Goal: Information Seeking & Learning: Check status

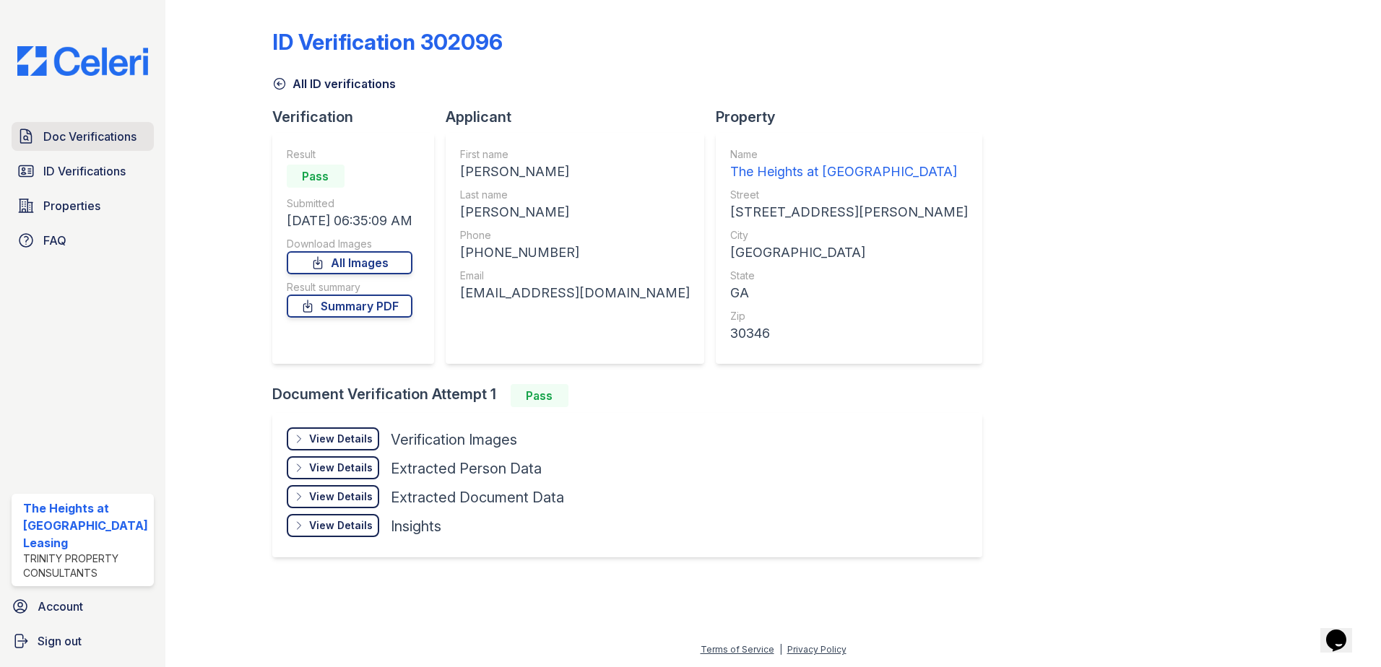
drag, startPoint x: 0, startPoint y: 0, endPoint x: 125, endPoint y: 135, distance: 184.0
click at [125, 135] on span "Doc Verifications" at bounding box center [89, 136] width 93 height 17
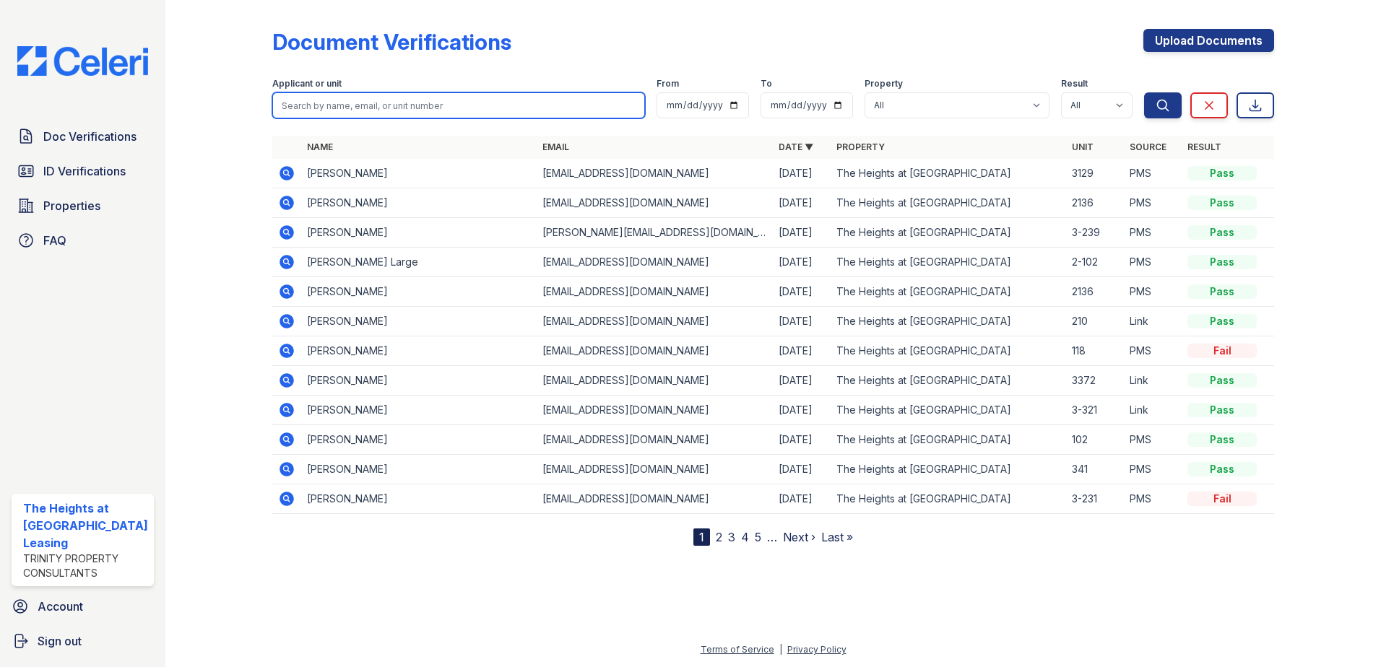
click at [339, 92] on input "search" at bounding box center [458, 105] width 373 height 26
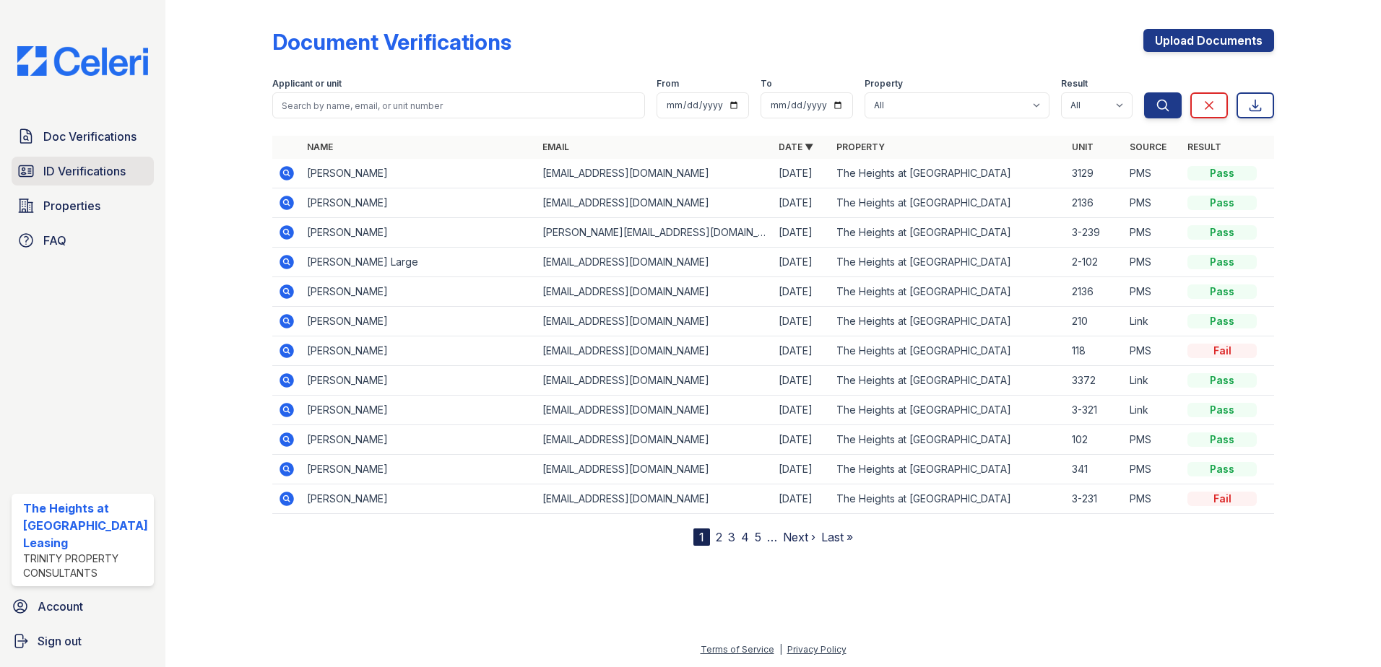
click at [150, 167] on link "ID Verifications" at bounding box center [83, 171] width 142 height 29
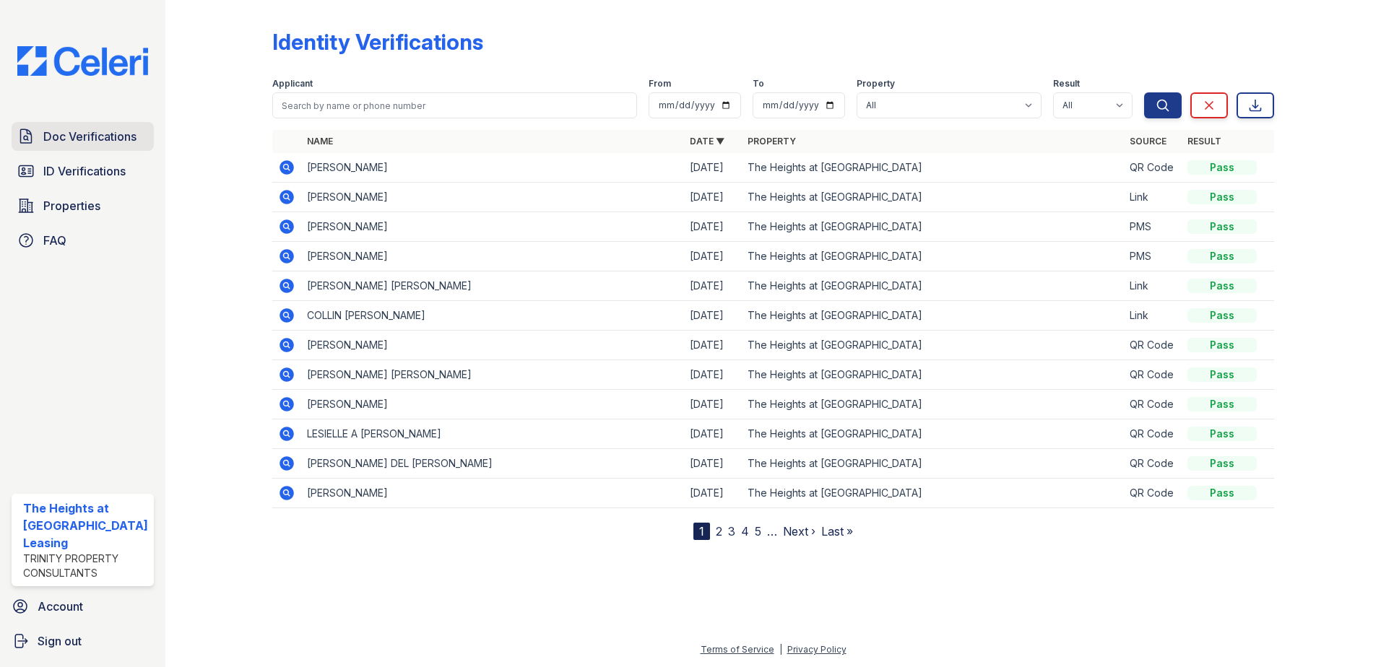
click at [61, 138] on span "Doc Verifications" at bounding box center [89, 136] width 93 height 17
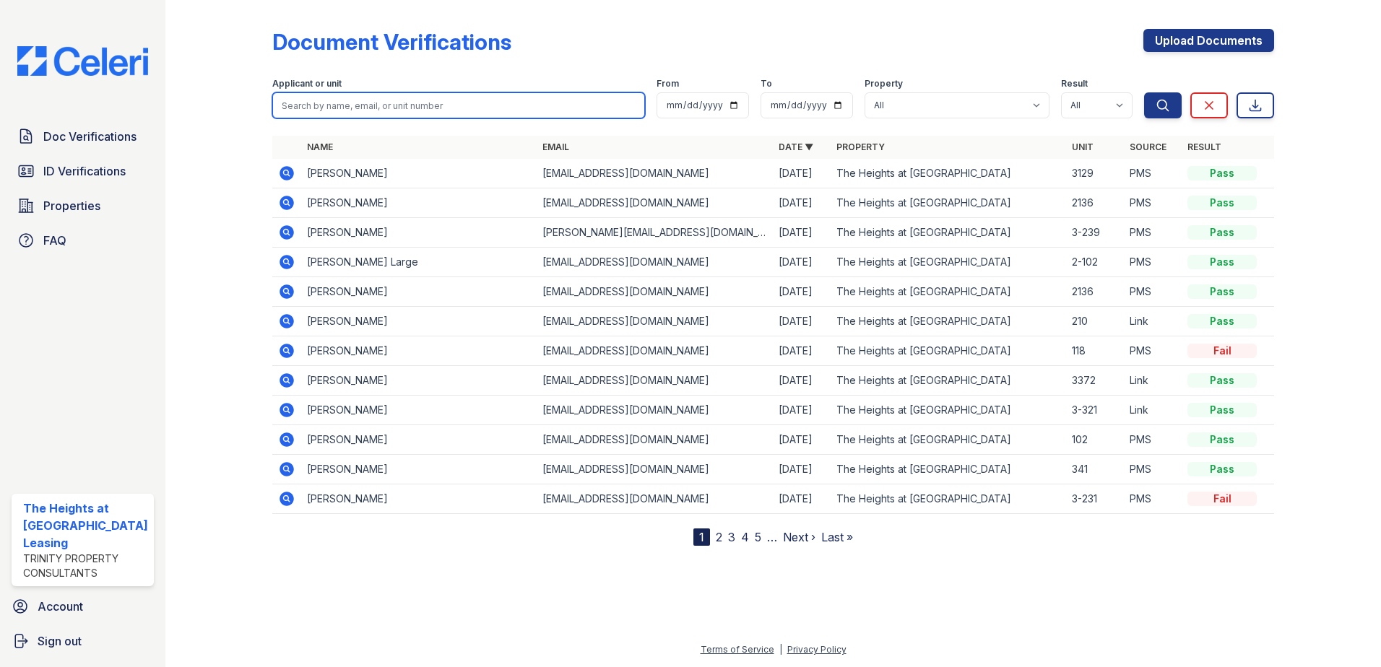
click at [295, 96] on input "search" at bounding box center [458, 105] width 373 height 26
paste input "teyonna"
type input "teyonna"
click at [1144, 92] on button "Search" at bounding box center [1163, 105] width 38 height 26
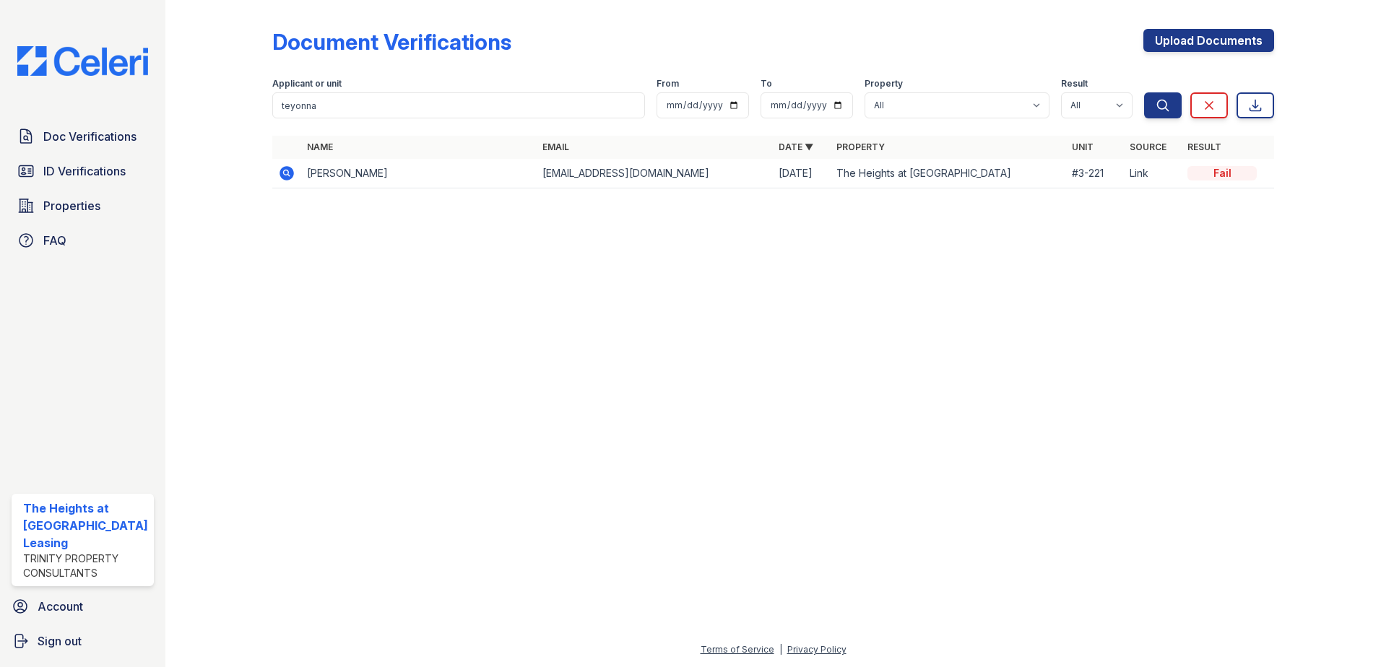
click at [285, 173] on icon at bounding box center [286, 172] width 4 height 4
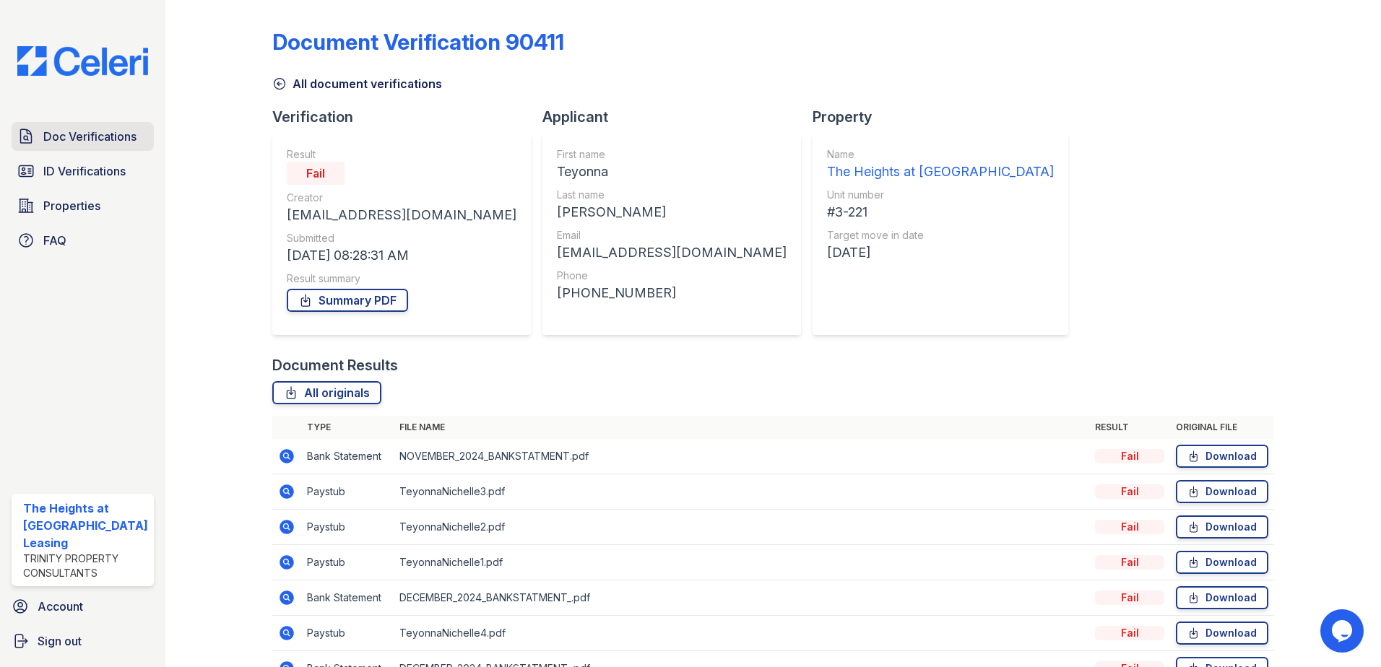
click at [78, 131] on span "Doc Verifications" at bounding box center [89, 136] width 93 height 17
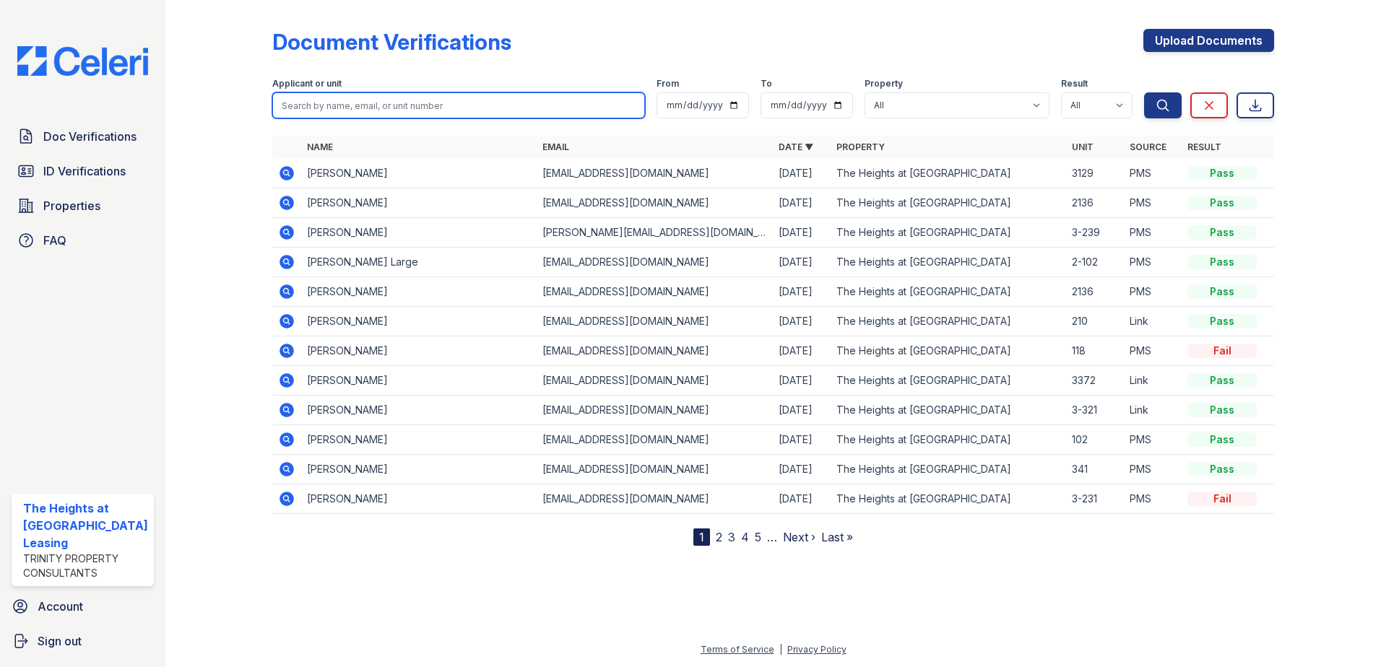
click at [539, 98] on input "search" at bounding box center [458, 105] width 373 height 26
paste input "[PERSON_NAME]"
type input "[PERSON_NAME]"
click at [1144, 92] on button "Search" at bounding box center [1163, 105] width 38 height 26
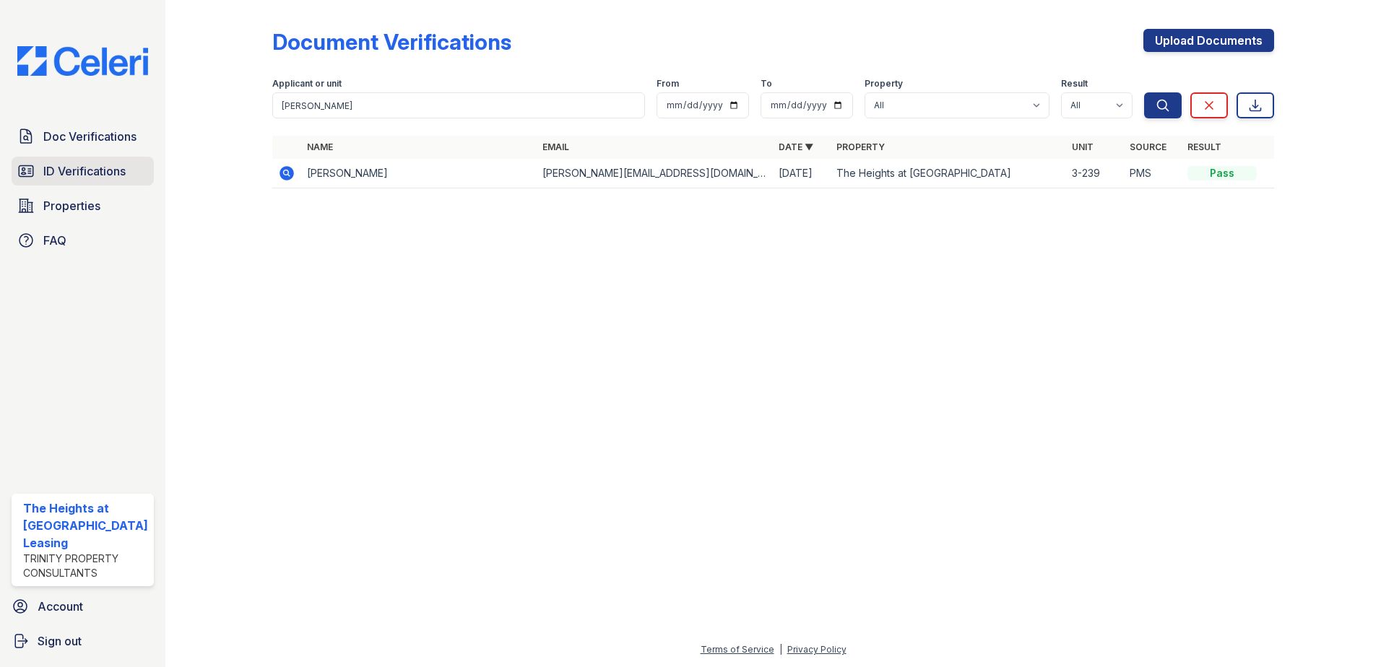
click at [105, 166] on span "ID Verifications" at bounding box center [84, 171] width 82 height 17
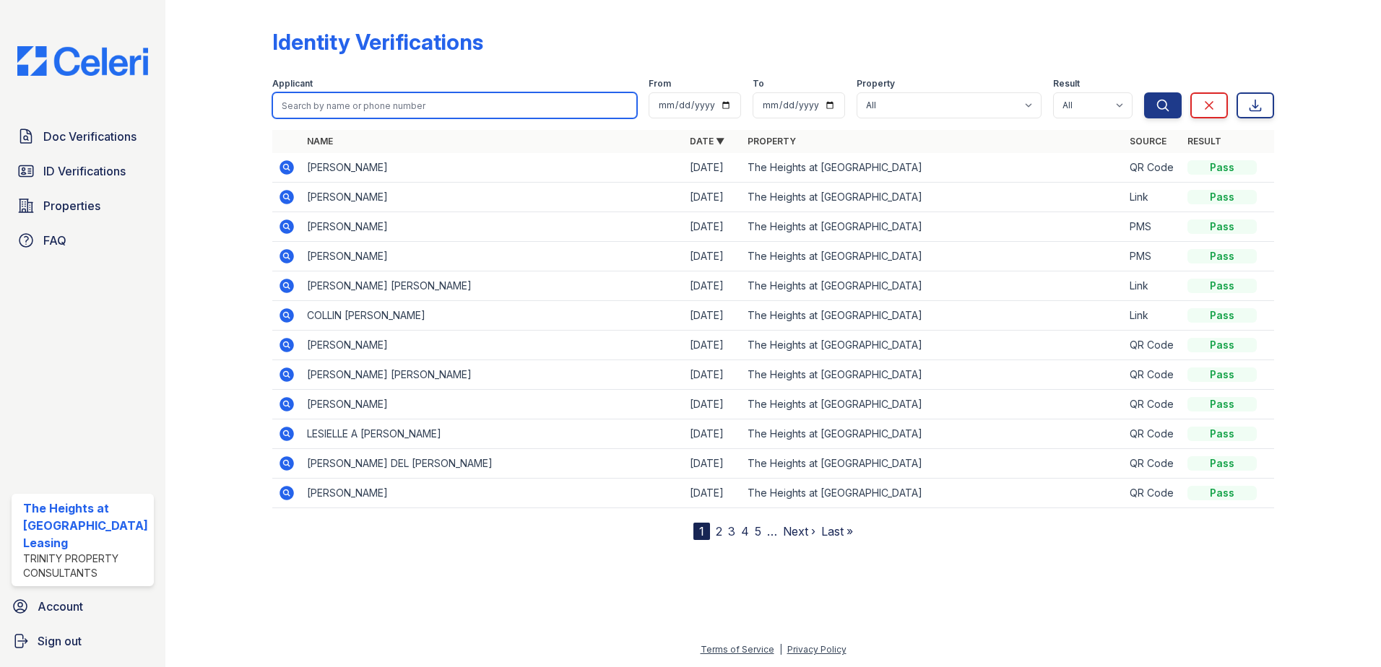
drag, startPoint x: 217, startPoint y: 136, endPoint x: 322, endPoint y: 111, distance: 108.4
click at [322, 111] on input "search" at bounding box center [454, 105] width 365 height 26
paste input "[PERSON_NAME]"
type input "[PERSON_NAME]"
click at [1144, 92] on button "Search" at bounding box center [1163, 105] width 38 height 26
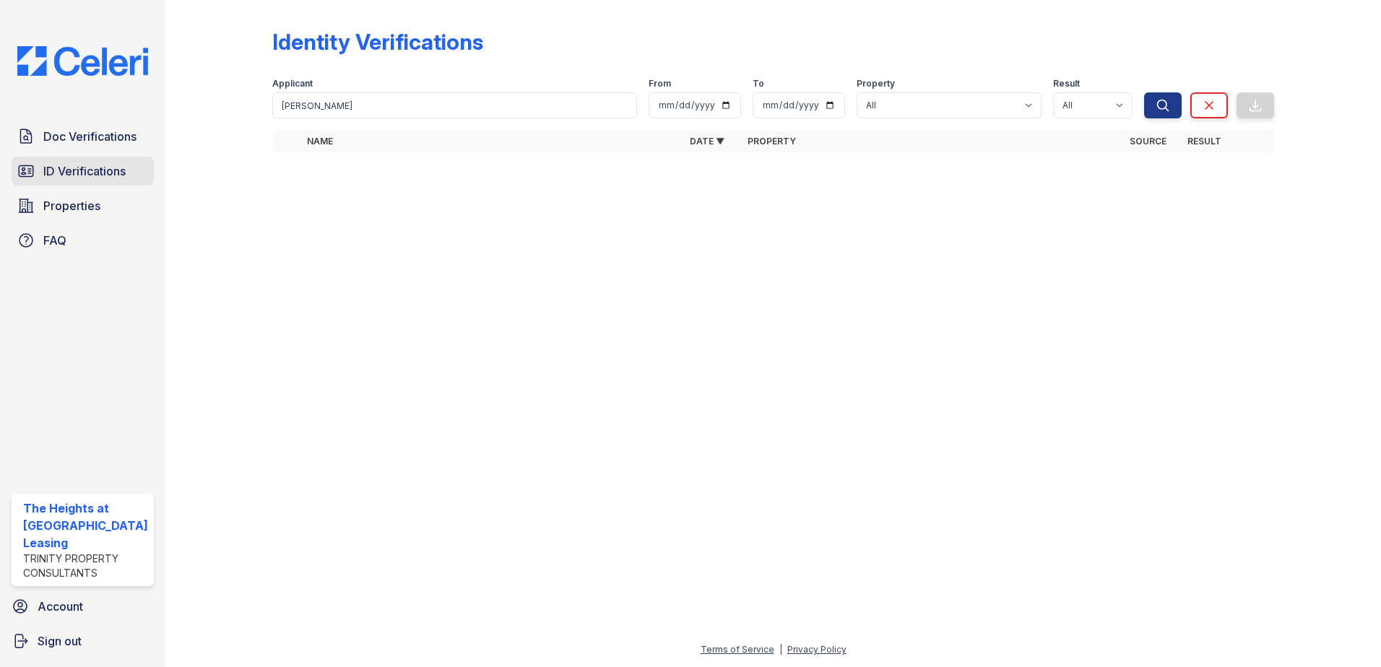
click at [76, 167] on span "ID Verifications" at bounding box center [84, 171] width 82 height 17
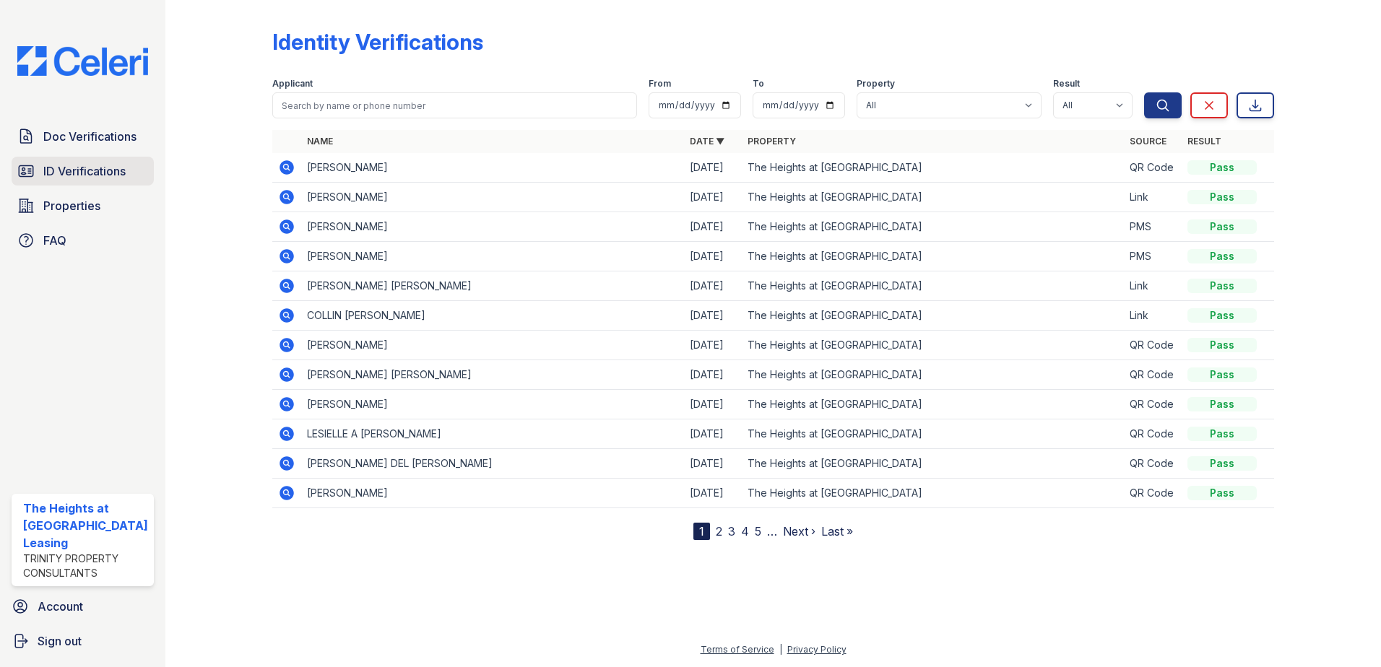
click at [66, 173] on span "ID Verifications" at bounding box center [84, 171] width 82 height 17
click at [36, 140] on link "Doc Verifications" at bounding box center [83, 136] width 142 height 29
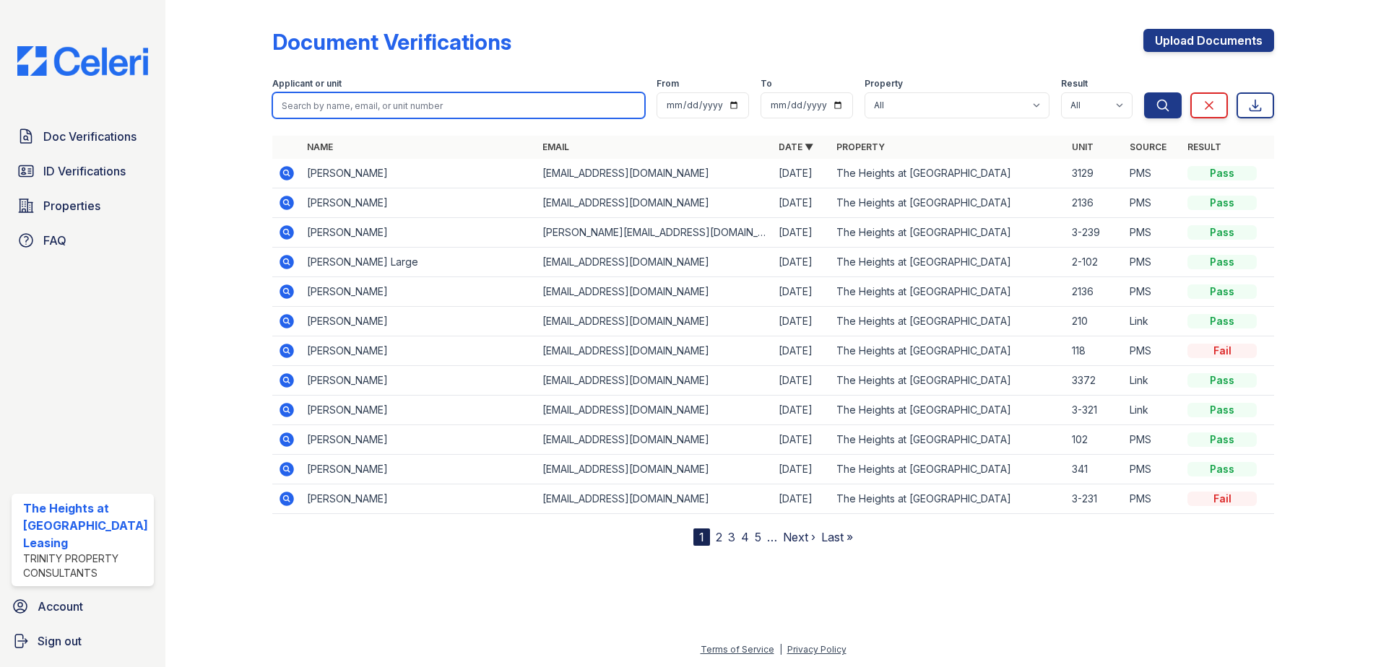
click at [431, 97] on input "search" at bounding box center [458, 105] width 373 height 26
paste input "[PERSON_NAME]"
type input "J"
paste input "teyonna"
type input "teyonna"
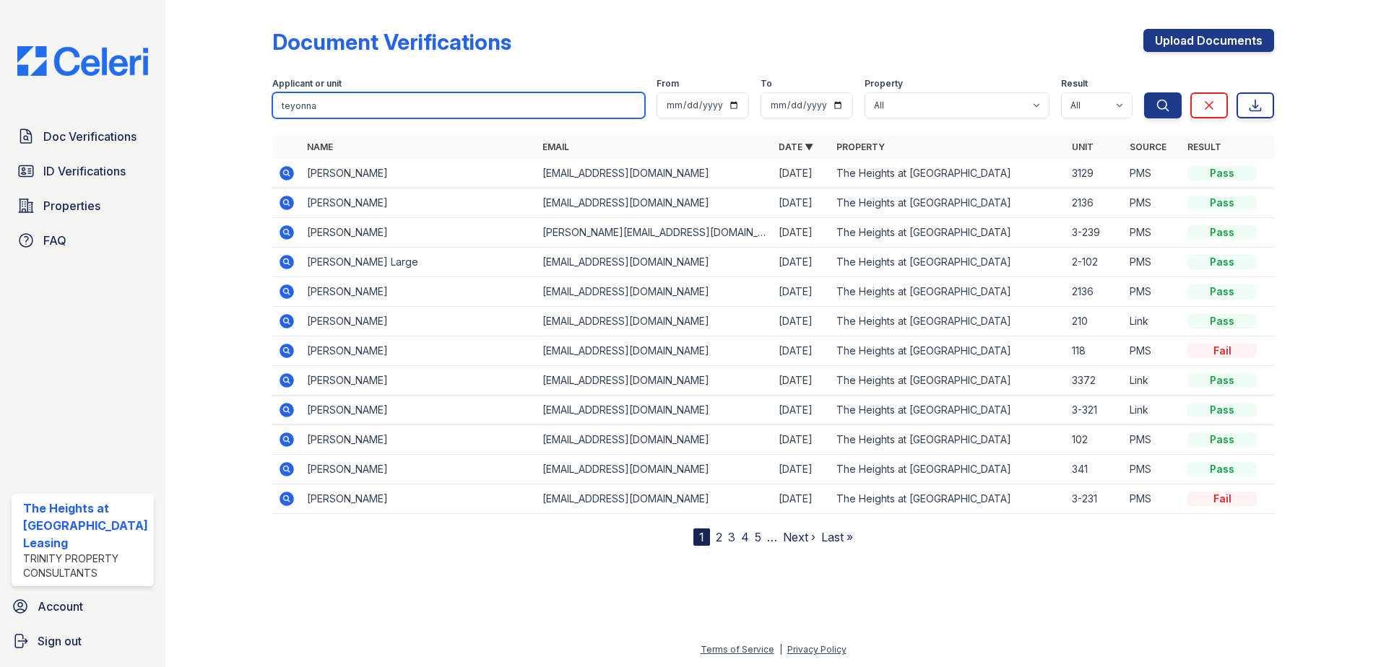
click at [1144, 92] on button "Search" at bounding box center [1163, 105] width 38 height 26
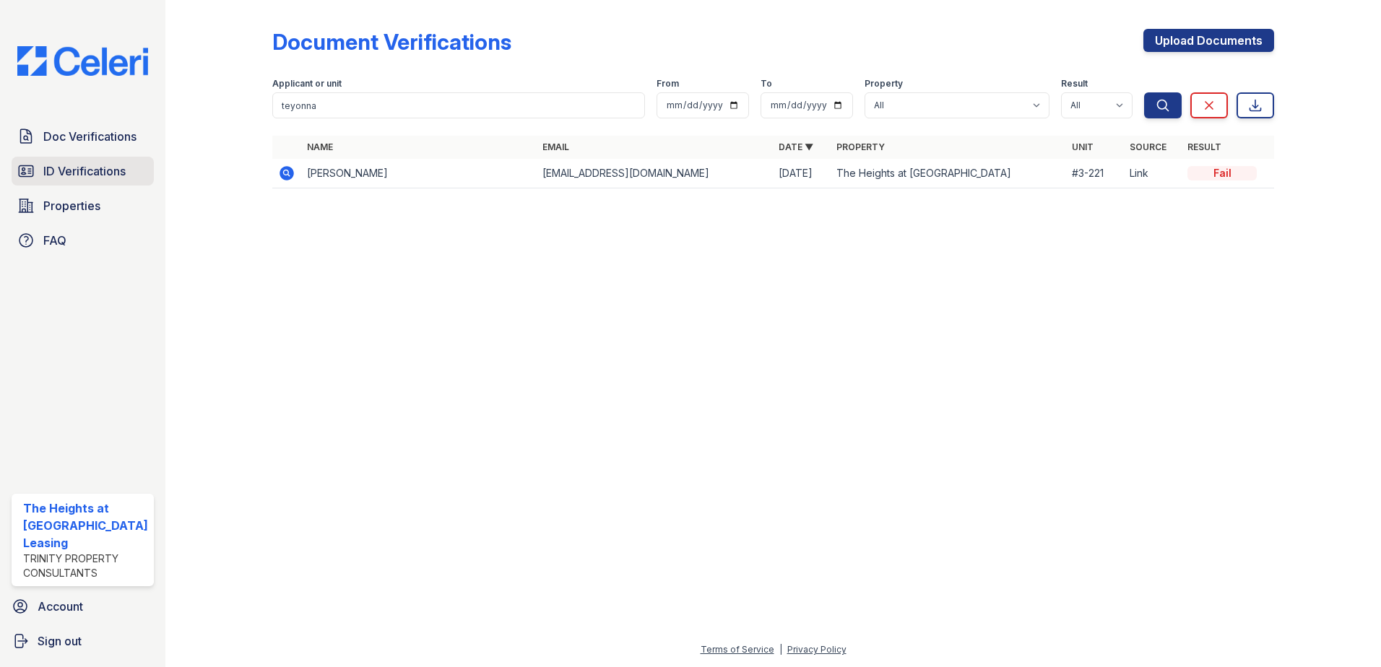
click at [59, 165] on span "ID Verifications" at bounding box center [84, 171] width 82 height 17
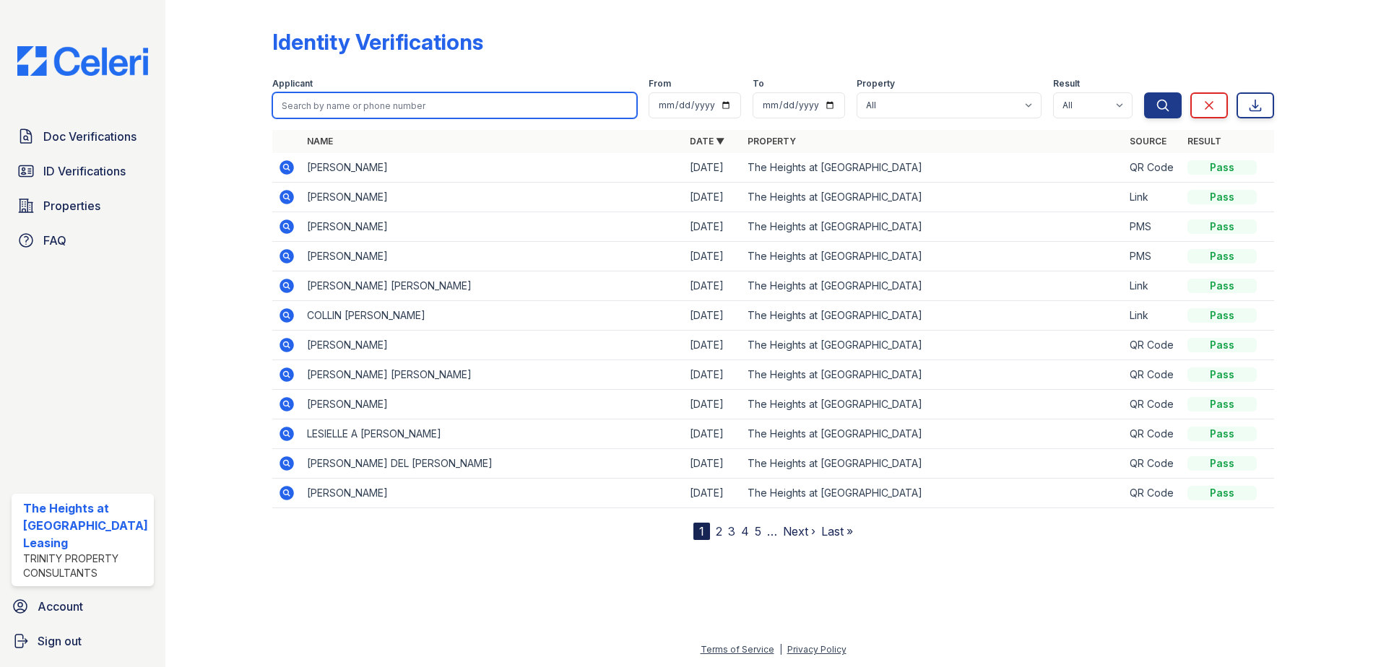
click at [331, 98] on input "search" at bounding box center [454, 105] width 365 height 26
paste input "teyonna"
type input "teyonna"
click at [1144, 92] on button "Search" at bounding box center [1163, 105] width 38 height 26
